Goal: Task Accomplishment & Management: Use online tool/utility

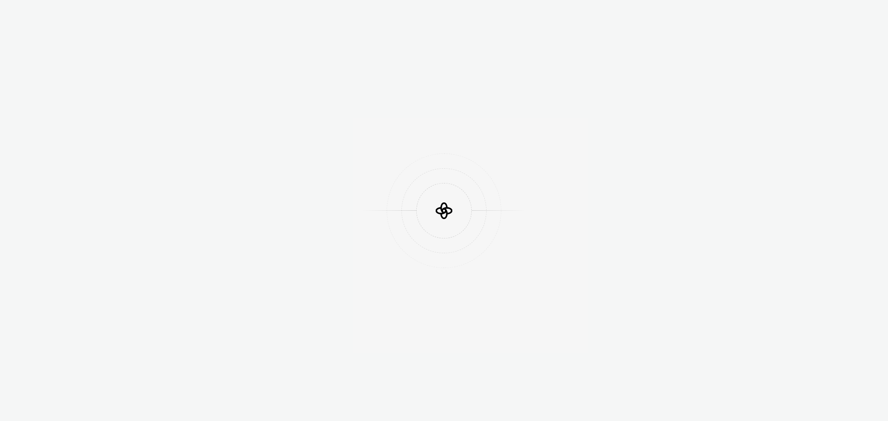
click at [703, 33] on div at bounding box center [444, 210] width 888 height 421
click at [457, 207] on icon at bounding box center [444, 210] width 28 height 28
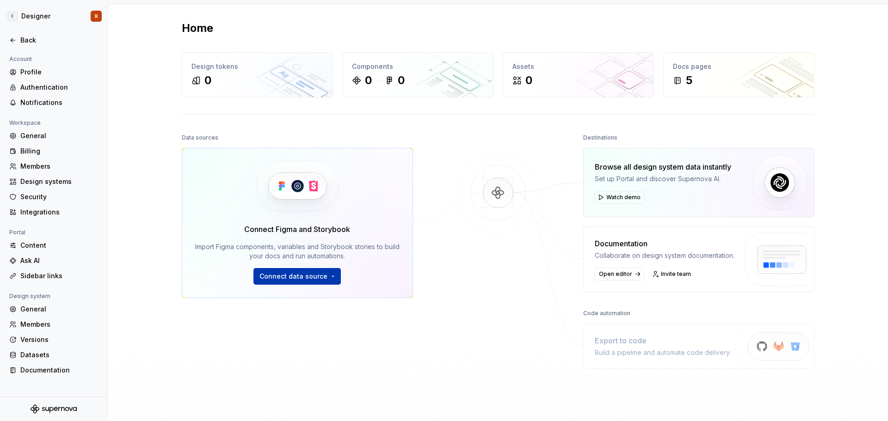
click at [294, 272] on span "Connect data source" at bounding box center [293, 276] width 68 height 9
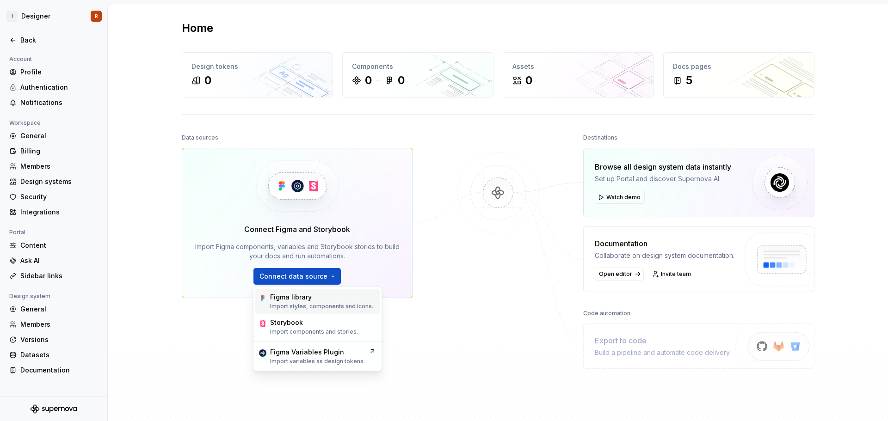
click at [295, 298] on div "Figma library" at bounding box center [291, 297] width 42 height 9
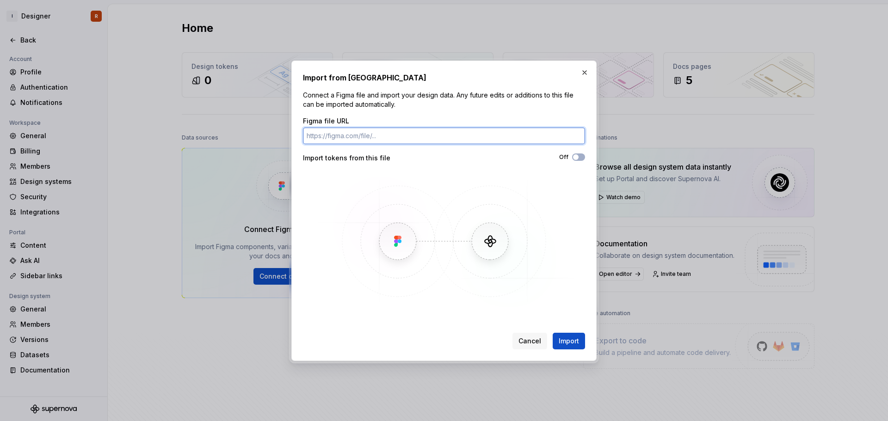
paste input "https://www.figma.com/design/4Oql6bJhouzfFuhMBK0XE2/Sem-t%C3%ADtulo?node-id=0-1…"
type input "https://www.figma.com/design/4Oql6bJhouzfFuhMBK0XE2/Sem-t%C3%ADtulo?node-id=0-1…"
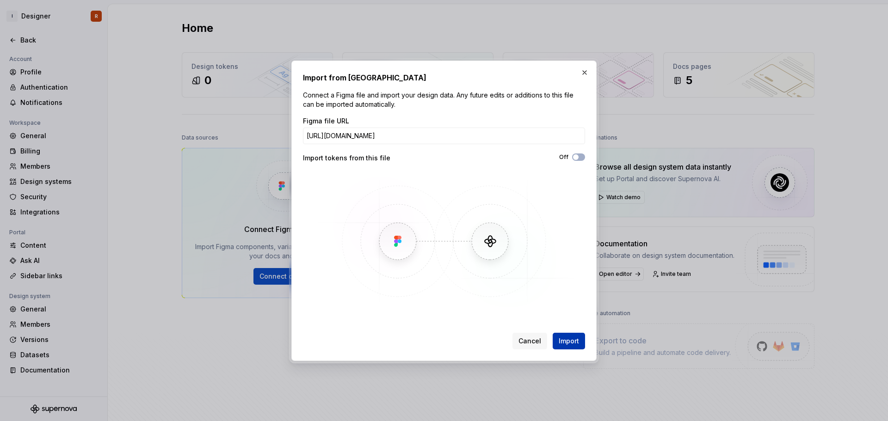
scroll to position [0, 0]
click at [560, 342] on span "Import" at bounding box center [568, 341] width 20 height 9
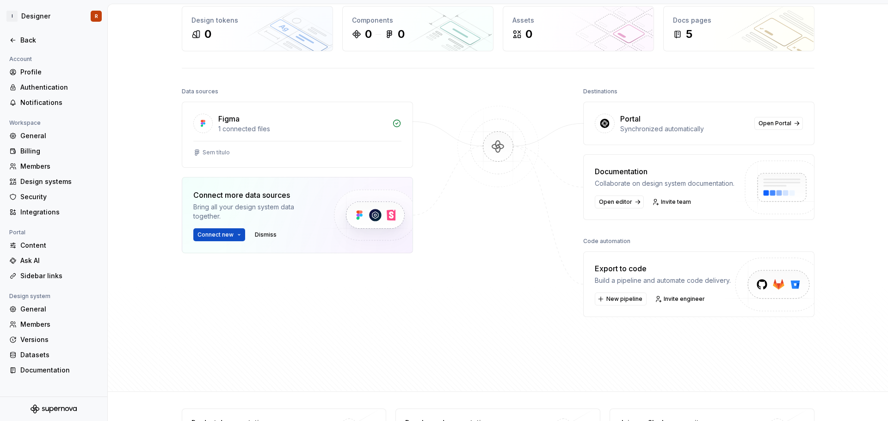
scroll to position [96, 0]
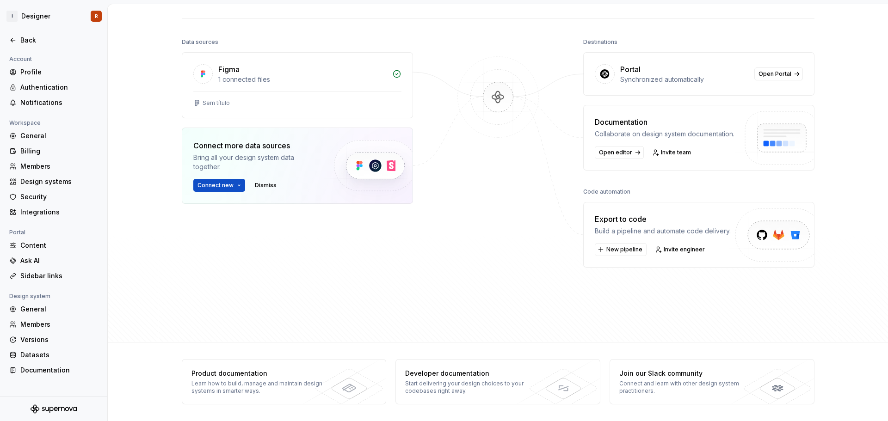
click at [353, 166] on img at bounding box center [374, 165] width 113 height 75
click at [222, 185] on span "Connect new" at bounding box center [215, 185] width 36 height 7
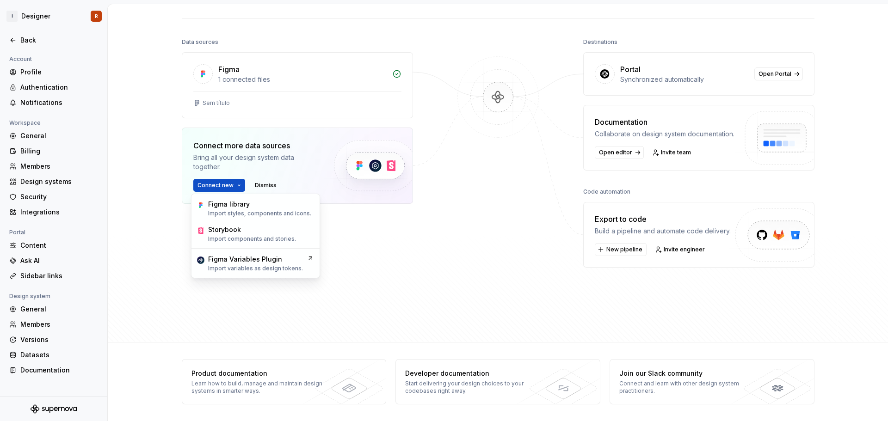
click at [345, 277] on div "Data sources Figma 1 connected files Sem título Connect more data sources Bring…" at bounding box center [297, 162] width 231 height 253
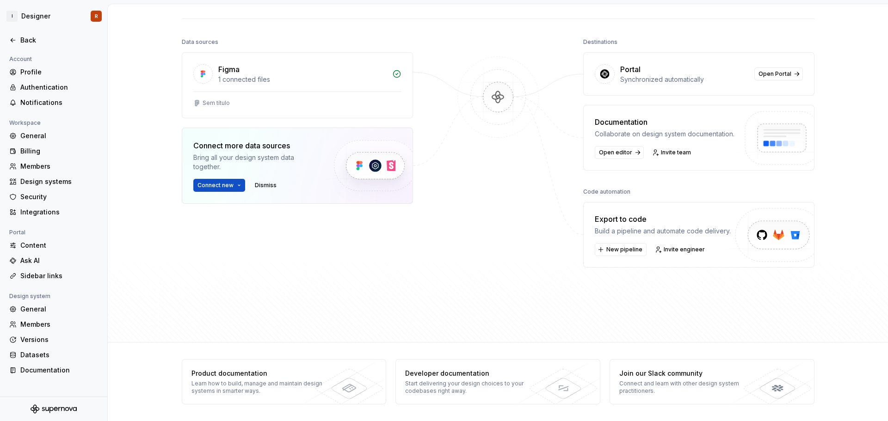
scroll to position [0, 0]
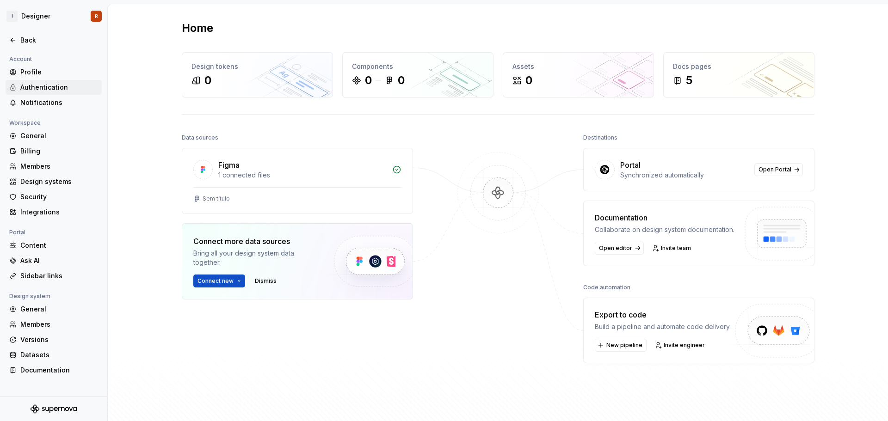
click at [48, 82] on div "Authentication" at bounding box center [54, 87] width 96 height 15
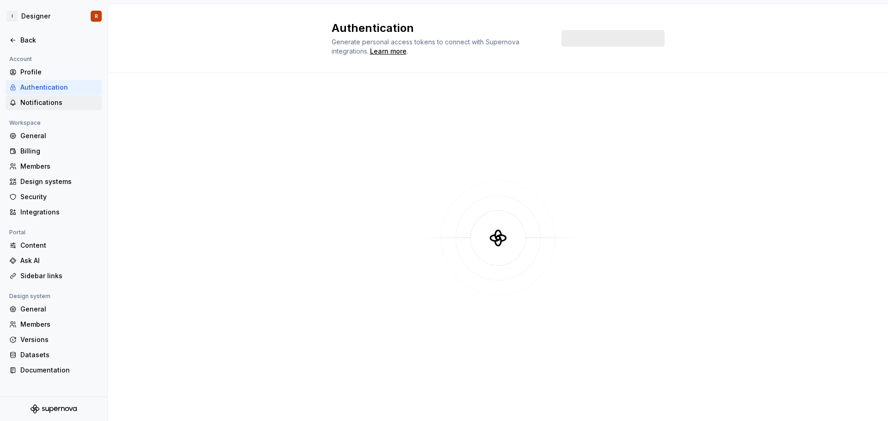
click at [48, 105] on div "Notifications" at bounding box center [59, 102] width 78 height 9
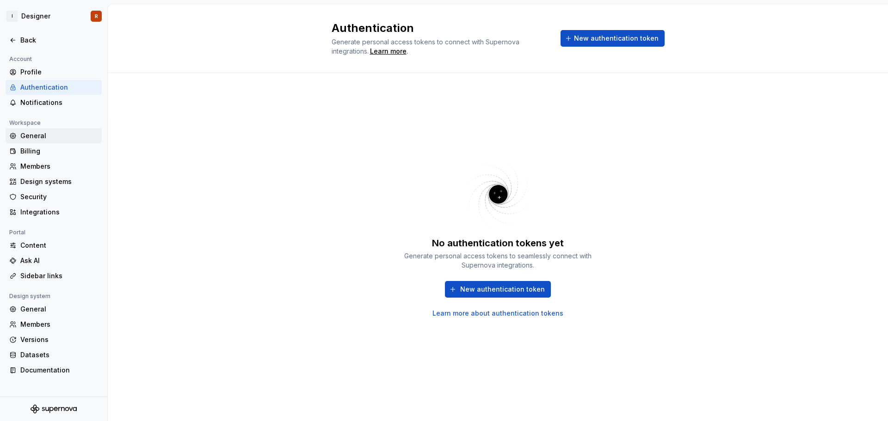
click at [36, 138] on div "General" at bounding box center [59, 135] width 78 height 9
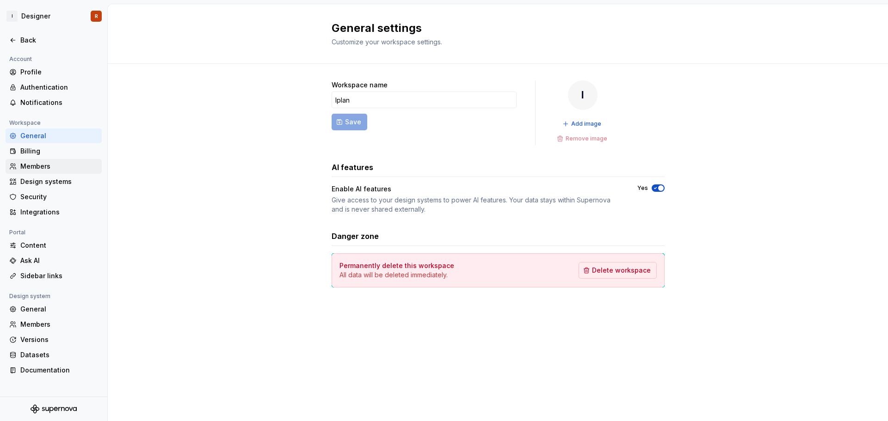
click at [40, 162] on div "Members" at bounding box center [59, 166] width 78 height 9
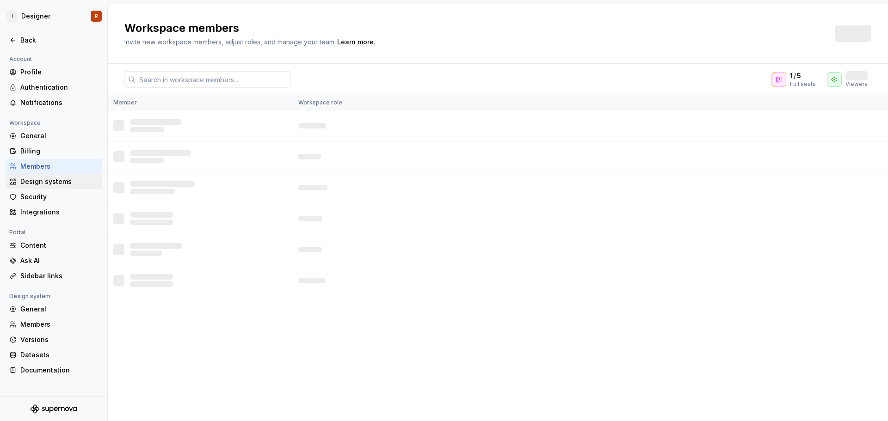
click at [40, 181] on div "Design systems" at bounding box center [59, 181] width 78 height 9
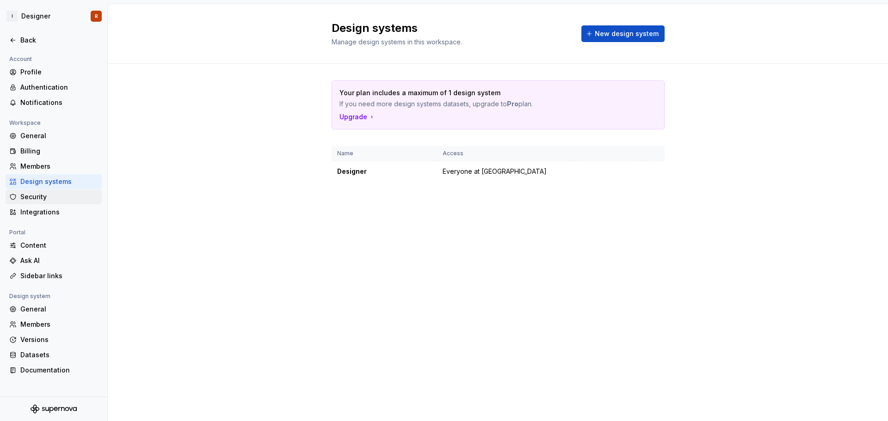
click at [39, 203] on div "Security" at bounding box center [54, 197] width 96 height 15
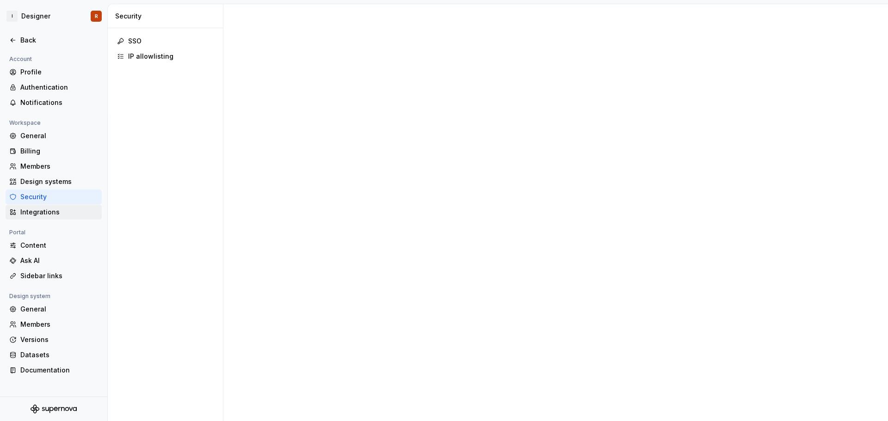
click at [34, 219] on div "Integrations" at bounding box center [54, 212] width 96 height 15
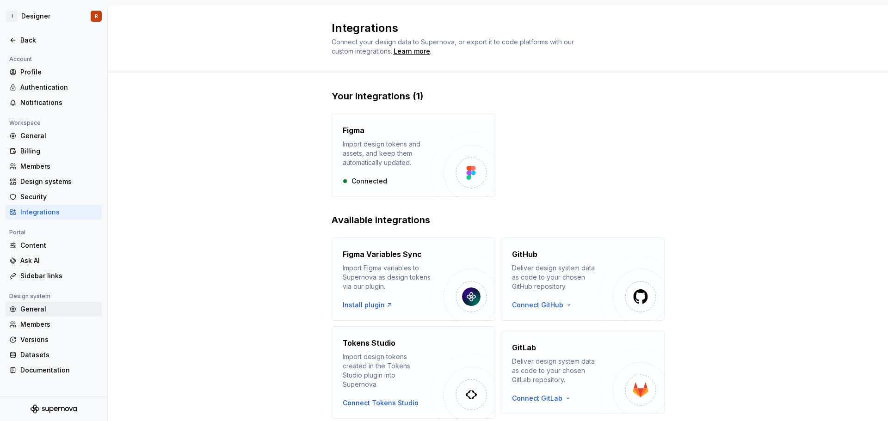
click at [43, 306] on div "General" at bounding box center [59, 309] width 78 height 9
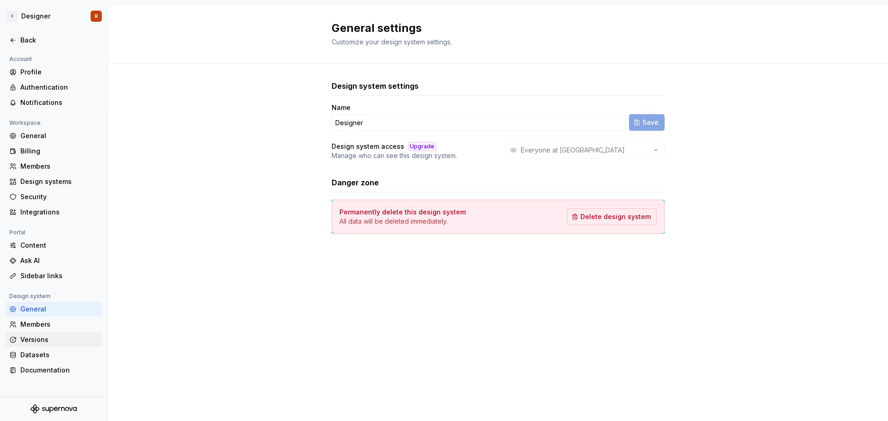
click at [38, 337] on div "Versions" at bounding box center [59, 339] width 78 height 9
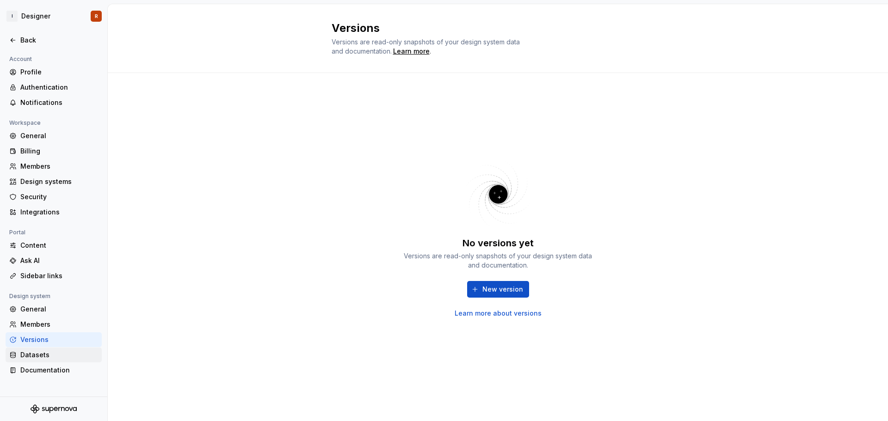
click at [38, 349] on div "Datasets" at bounding box center [54, 355] width 96 height 15
